Goal: Check status

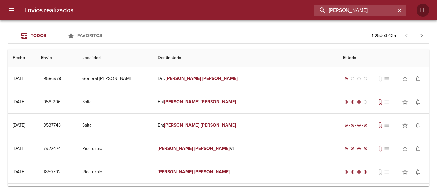
drag, startPoint x: 325, startPoint y: 8, endPoint x: 288, endPoint y: 9, distance: 36.8
click at [288, 9] on div "[PERSON_NAME]" at bounding box center [242, 10] width 328 height 11
paste input "[PERSON_NAME]"
type input "[PERSON_NAME]"
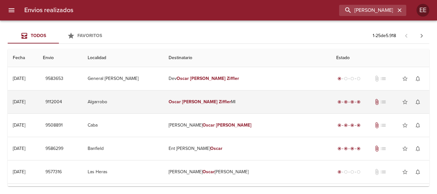
click at [210, 103] on td "[PERSON_NAME] Ml" at bounding box center [248, 102] width 168 height 23
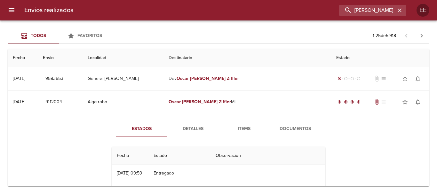
scroll to position [32, 0]
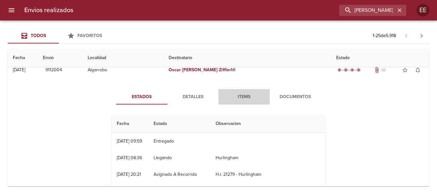
click at [243, 94] on span "Items" at bounding box center [245, 97] width 44 height 8
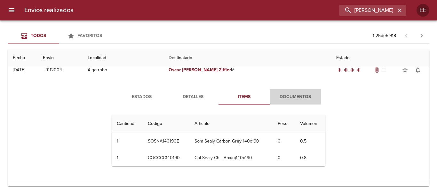
click at [282, 102] on button "Documentos" at bounding box center [295, 96] width 51 height 15
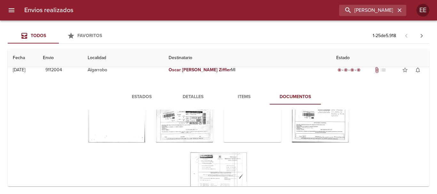
scroll to position [96, 0]
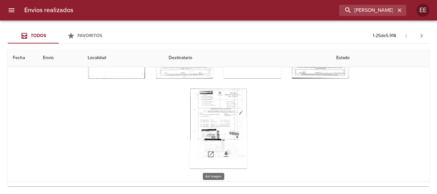
click at [205, 111] on div "Tabla de envíos del cliente" at bounding box center [219, 129] width 58 height 80
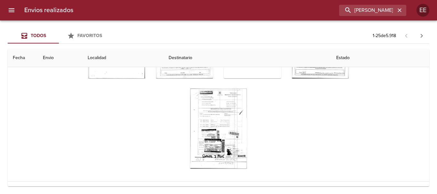
scroll to position [37, 0]
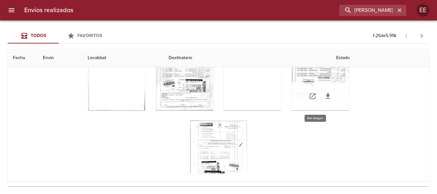
click at [330, 85] on div "Tabla de envíos del cliente" at bounding box center [321, 96] width 58 height 28
click at [315, 75] on div "Tabla de envíos del cliente" at bounding box center [321, 70] width 58 height 80
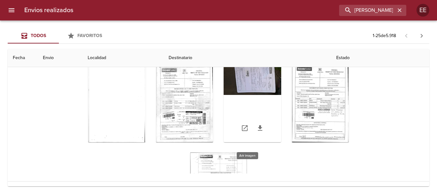
scroll to position [0, 0]
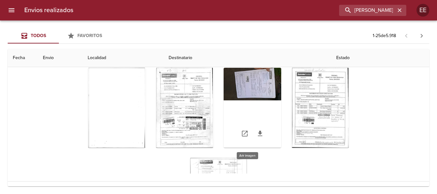
click at [242, 85] on div "Tabla de envíos del cliente" at bounding box center [253, 108] width 58 height 80
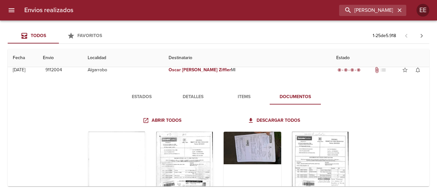
click at [240, 99] on span "Items" at bounding box center [245, 97] width 44 height 8
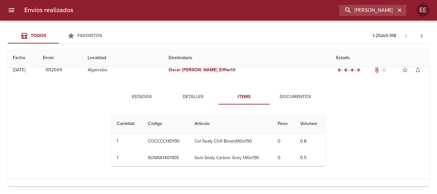
click at [196, 99] on span "Detalles" at bounding box center [193, 97] width 44 height 8
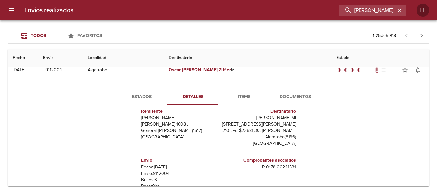
scroll to position [0, 0]
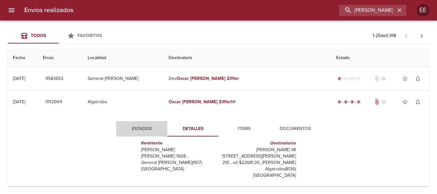
click at [135, 127] on span "Estados" at bounding box center [142, 129] width 44 height 8
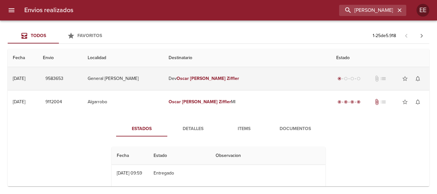
click at [226, 81] on em "[PERSON_NAME]" at bounding box center [208, 78] width 36 height 5
